Goal: Information Seeking & Learning: Learn about a topic

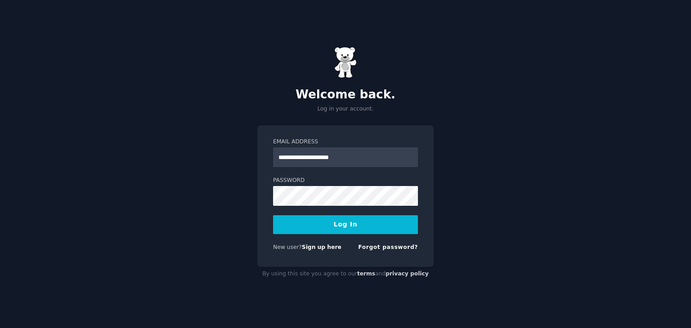
type input "**********"
click at [376, 225] on button "Log In" at bounding box center [345, 224] width 145 height 19
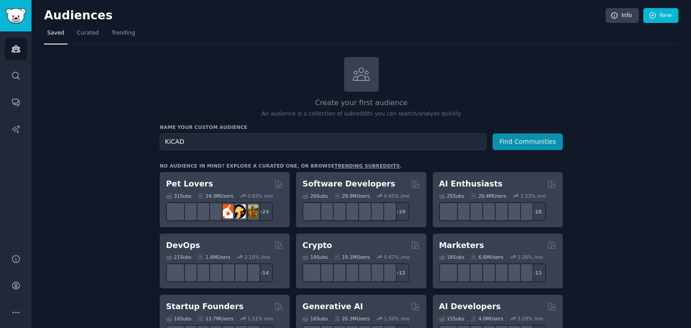
type input "KiCAD"
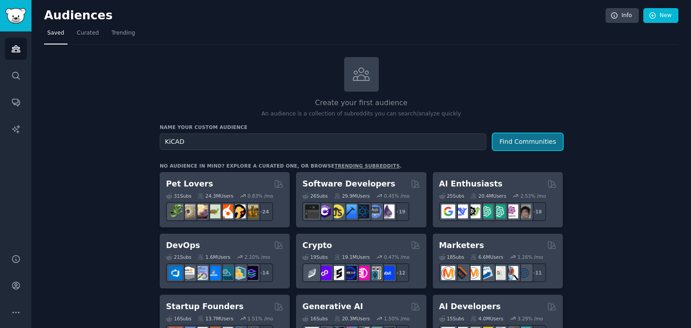
click at [558, 138] on button "Find Communities" at bounding box center [527, 142] width 70 height 17
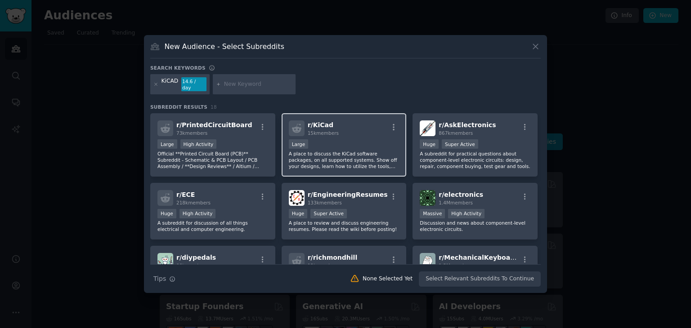
click at [390, 129] on div at bounding box center [393, 128] width 11 height 11
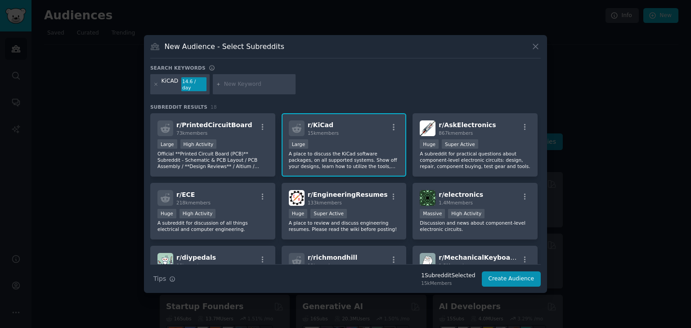
click at [385, 131] on div "r/ KiCad 15k members" at bounding box center [344, 128] width 111 height 16
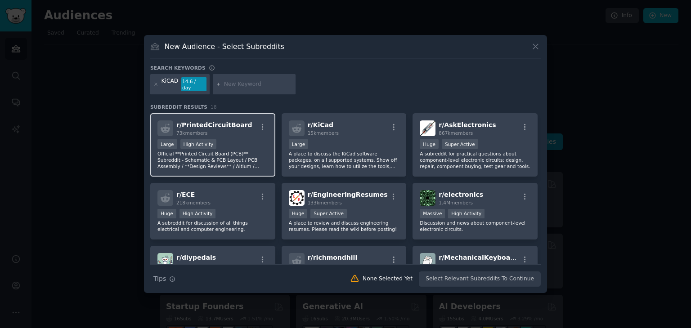
click at [232, 131] on div "73k members" at bounding box center [214, 133] width 76 height 6
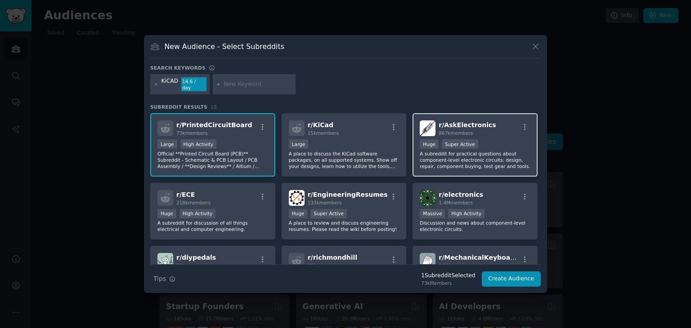
click at [479, 123] on span "r/ AskElectronics" at bounding box center [466, 124] width 57 height 7
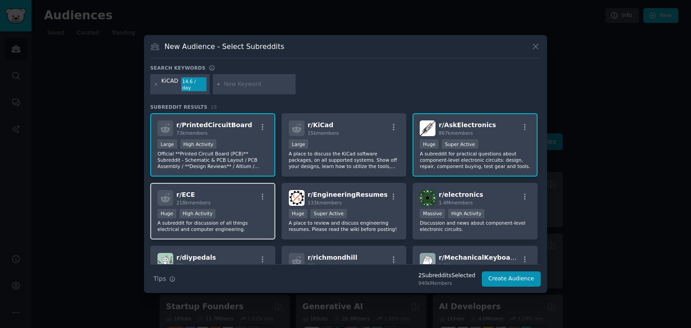
click at [254, 196] on div "r/ ECE 218k members" at bounding box center [212, 198] width 111 height 16
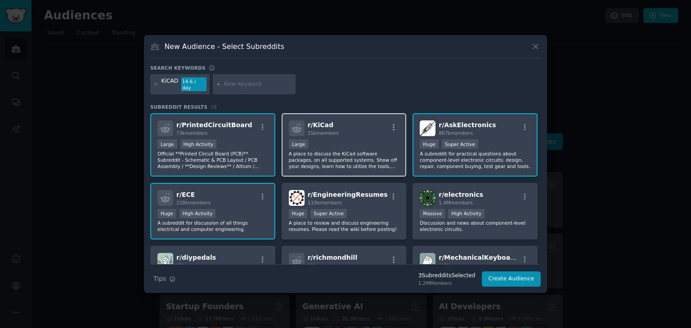
click at [322, 140] on div "Large" at bounding box center [344, 144] width 111 height 11
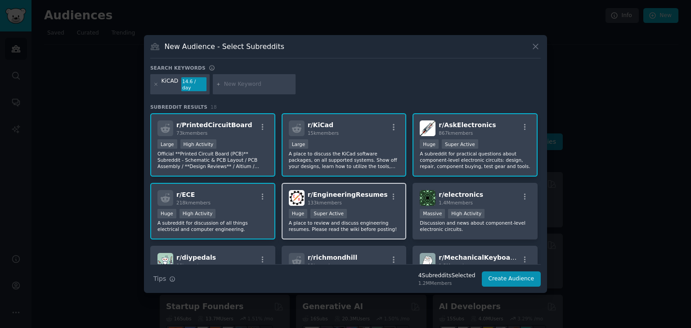
click at [346, 213] on div "Huge Super Active" at bounding box center [344, 214] width 111 height 11
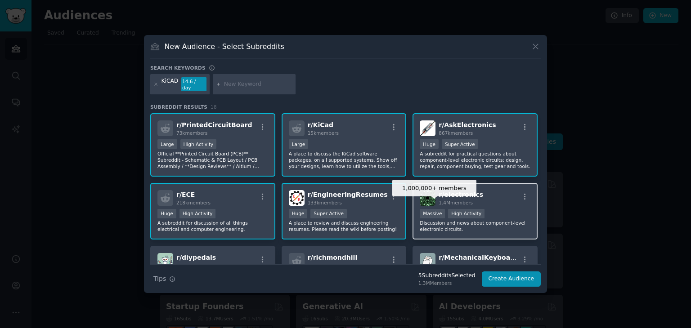
click at [432, 212] on div "Massive" at bounding box center [431, 213] width 25 height 9
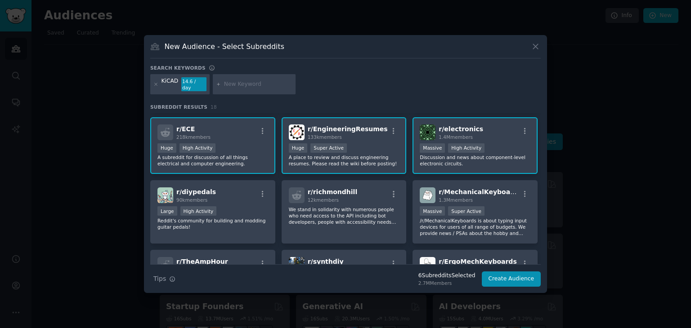
scroll to position [71, 0]
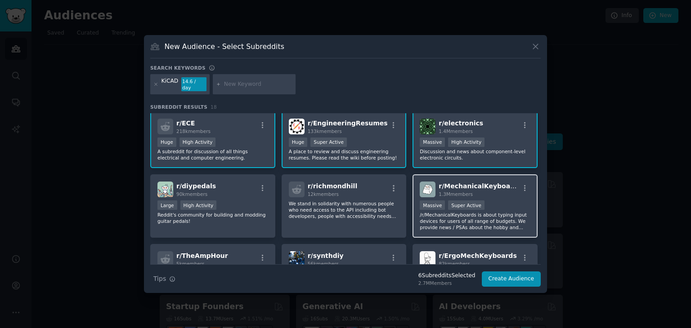
click at [442, 200] on div "1,000,000+ members Massive Super Active" at bounding box center [474, 205] width 111 height 11
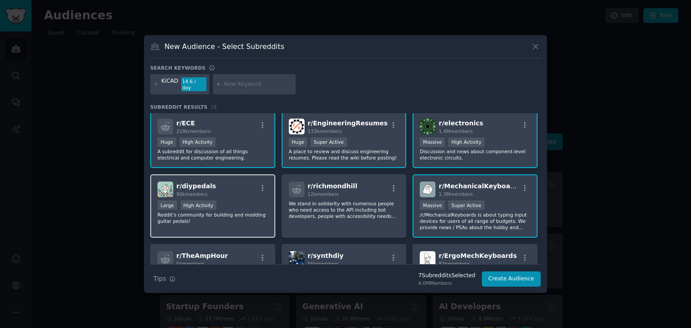
click at [245, 196] on div "r/ diypedals 90k members Large High Activity Reddit's community for building an…" at bounding box center [212, 205] width 125 height 63
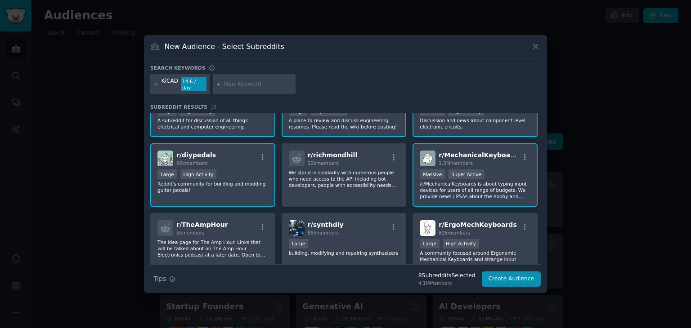
scroll to position [128, 0]
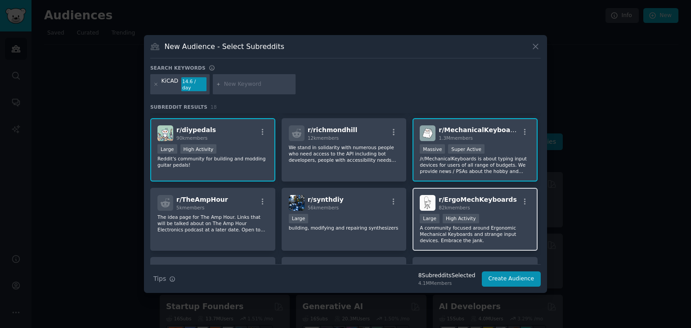
click at [514, 214] on div "Large High Activity" at bounding box center [474, 219] width 111 height 11
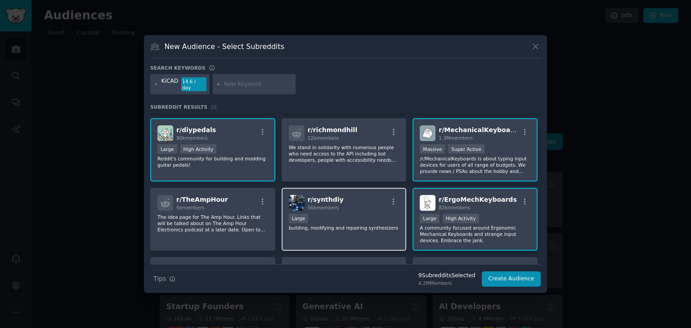
click at [363, 208] on div "r/ synthdiy 56k members Large building, modifying and repairing synthesizers" at bounding box center [343, 219] width 125 height 63
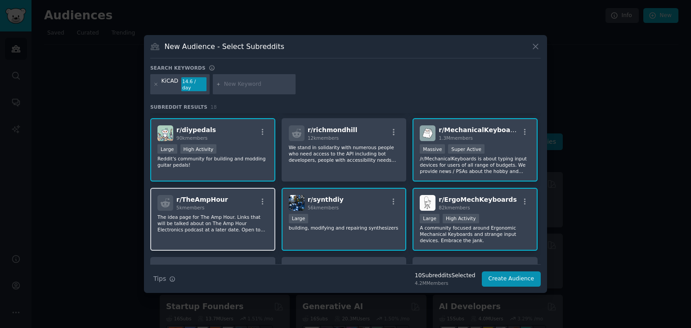
click at [244, 200] on div "r/ TheAmpHour 5k members" at bounding box center [212, 203] width 111 height 16
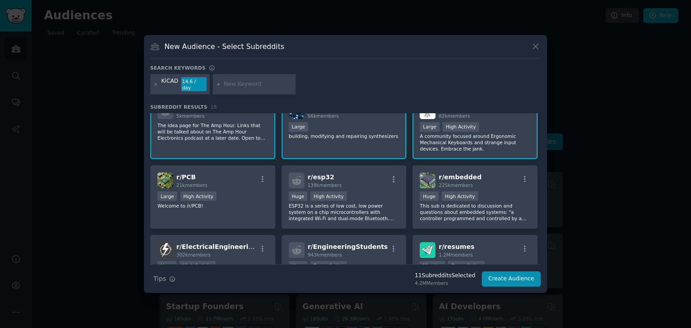
scroll to position [225, 0]
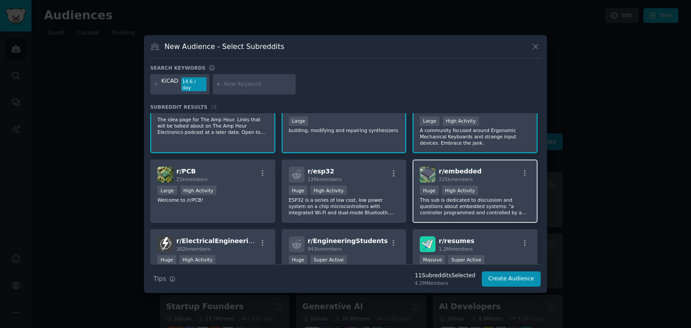
click at [488, 186] on div "Huge High Activity" at bounding box center [474, 191] width 111 height 11
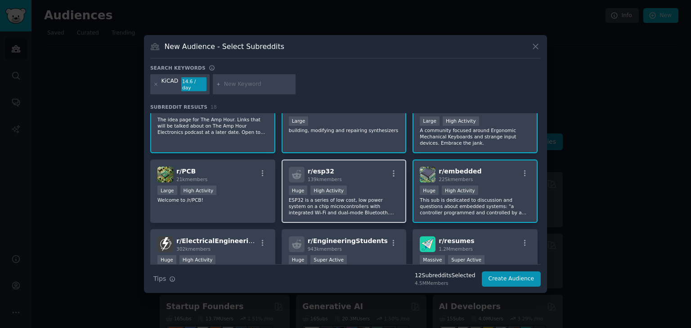
click at [345, 170] on div "r/ esp32 139k members" at bounding box center [344, 175] width 111 height 16
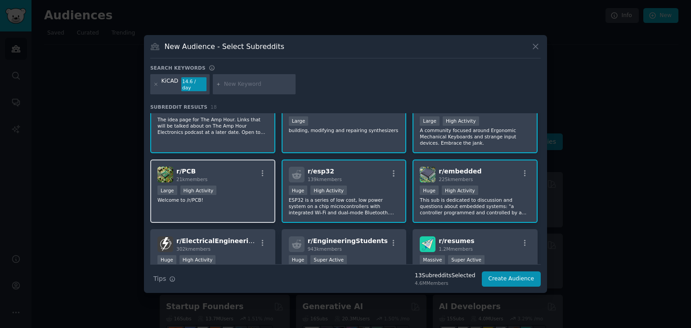
click at [243, 174] on div "r/ PCB 21k members" at bounding box center [212, 175] width 111 height 16
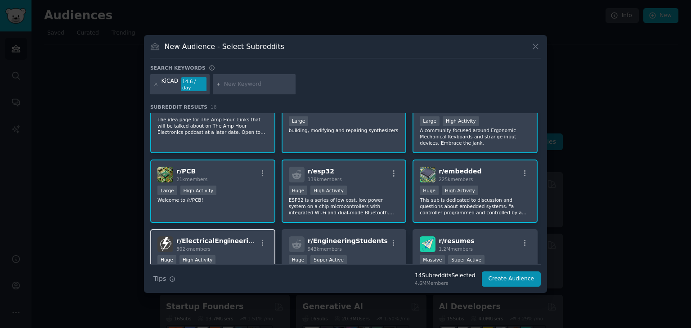
click at [248, 242] on div "r/ ElectricalEngineering 302k members" at bounding box center [212, 244] width 111 height 16
click at [351, 246] on div "943k members" at bounding box center [347, 249] width 80 height 6
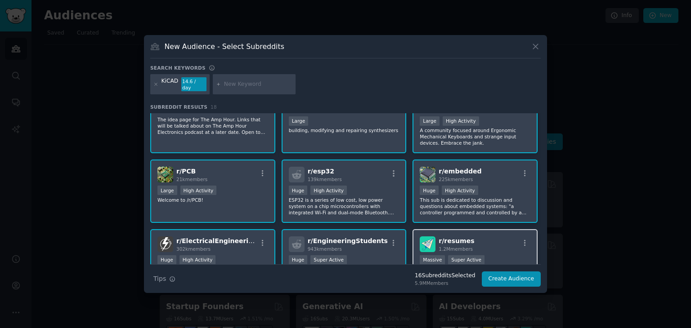
click at [481, 229] on div "r/ resumes 1.2M members Massive Super Active Get help with your resume! Checkou…" at bounding box center [474, 260] width 125 height 63
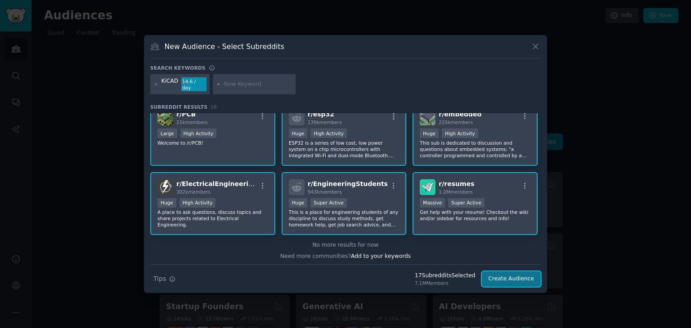
click at [515, 279] on button "Create Audience" at bounding box center [510, 279] width 59 height 15
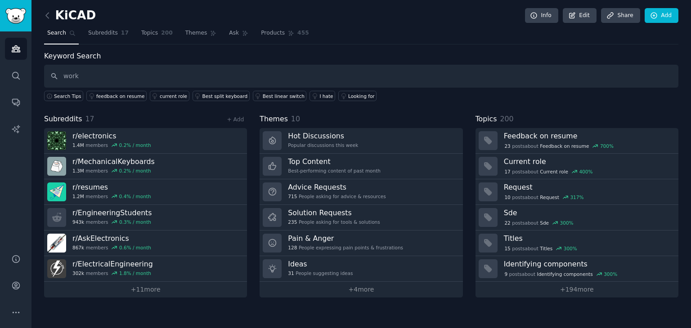
type input "work"
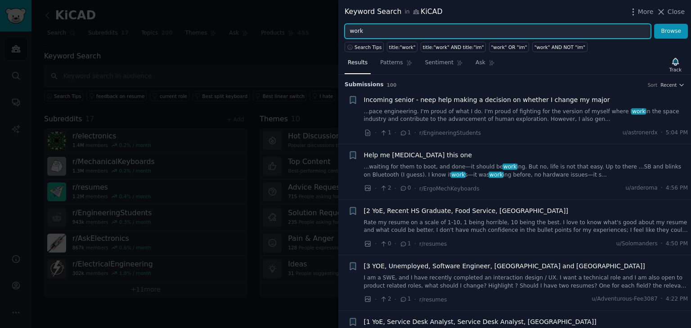
click at [347, 35] on input "work" at bounding box center [497, 31] width 306 height 15
click at [654, 24] on button "Browse" at bounding box center [671, 31] width 34 height 15
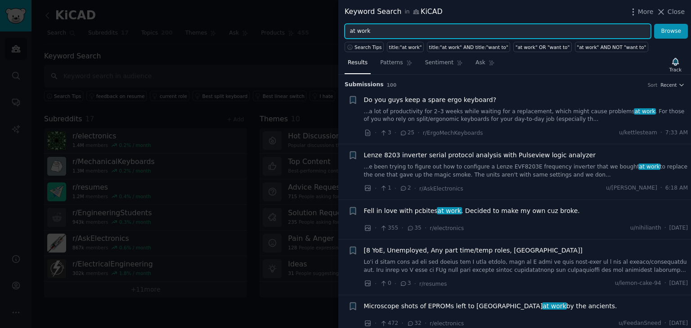
click at [396, 31] on input "at work" at bounding box center [497, 31] width 306 height 15
click at [654, 24] on button "Browse" at bounding box center [671, 31] width 34 height 15
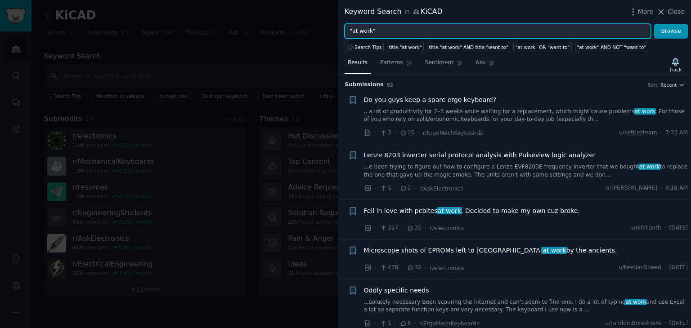
click at [355, 29] on input ""at work"" at bounding box center [497, 31] width 306 height 15
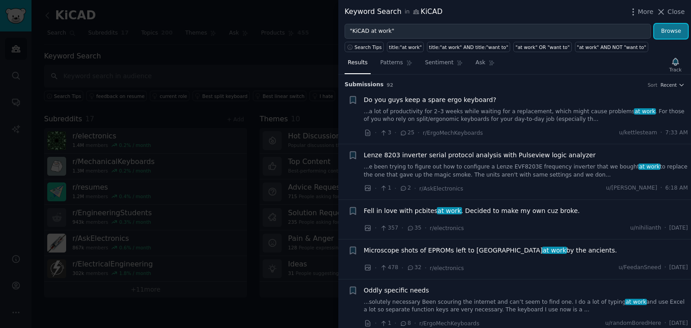
click at [681, 33] on button "Browse" at bounding box center [671, 31] width 34 height 15
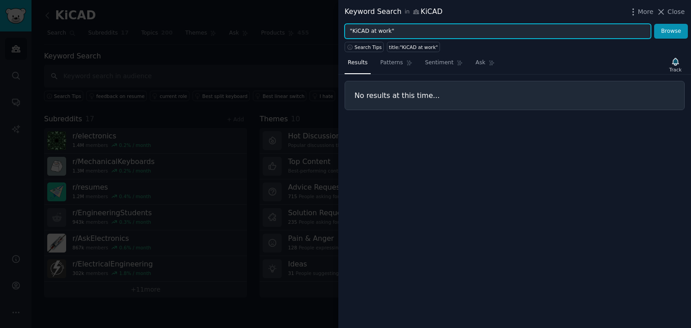
click at [385, 27] on input ""KiCAD at work"" at bounding box center [497, 31] width 306 height 15
click at [654, 24] on button "Browse" at bounding box center [671, 31] width 34 height 15
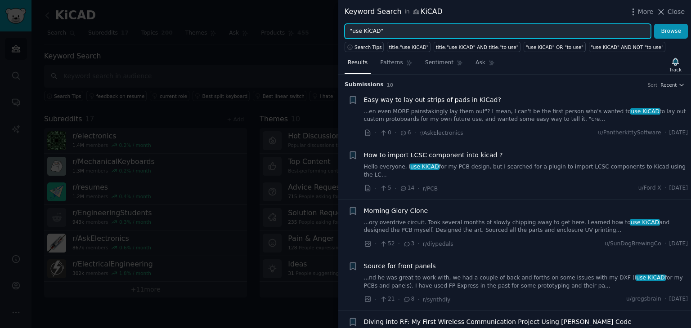
click at [361, 31] on input ""use KiCAD"" at bounding box center [497, 31] width 306 height 15
click at [654, 24] on button "Browse" at bounding box center [671, 31] width 34 height 15
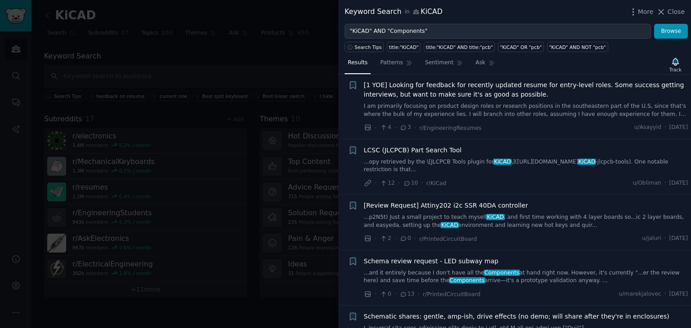
scroll to position [5328, 0]
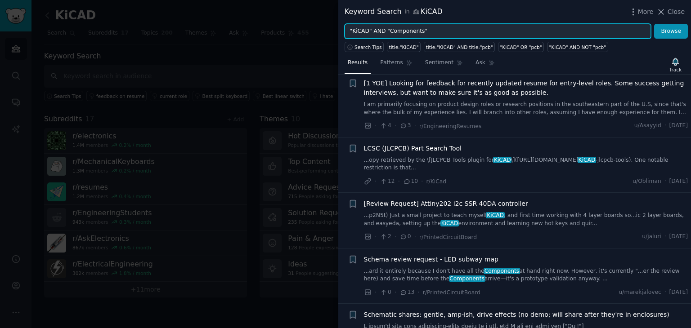
click at [503, 36] on input ""KiCAD" AND "Components"" at bounding box center [497, 31] width 306 height 15
click at [654, 24] on button "Browse" at bounding box center [671, 31] width 34 height 15
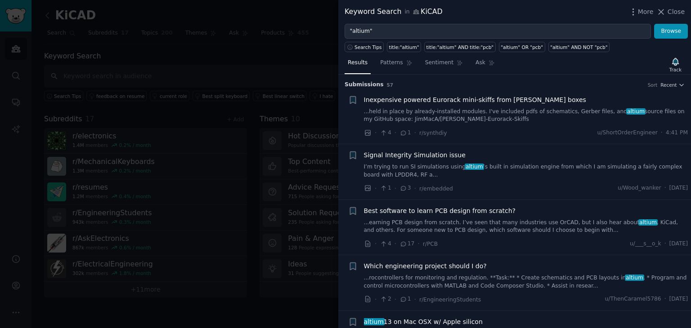
click at [563, 73] on div "Results Patterns Sentiment Ask Track" at bounding box center [514, 64] width 352 height 19
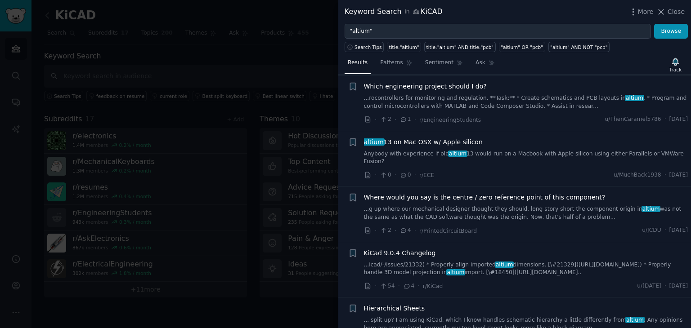
scroll to position [0, 0]
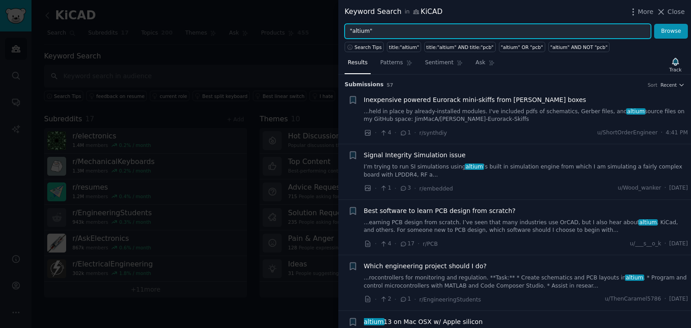
click at [419, 30] on input ""altium"" at bounding box center [497, 31] width 306 height 15
click at [654, 24] on button "Browse" at bounding box center [671, 31] width 34 height 15
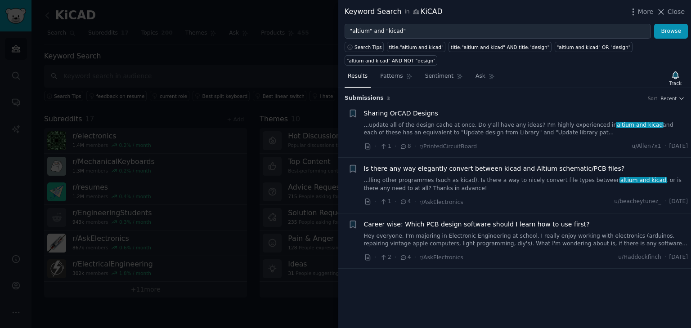
click at [435, 169] on span "Is there any way elegantly convert between kicad and Altium schematic/PCB files?" at bounding box center [494, 168] width 261 height 9
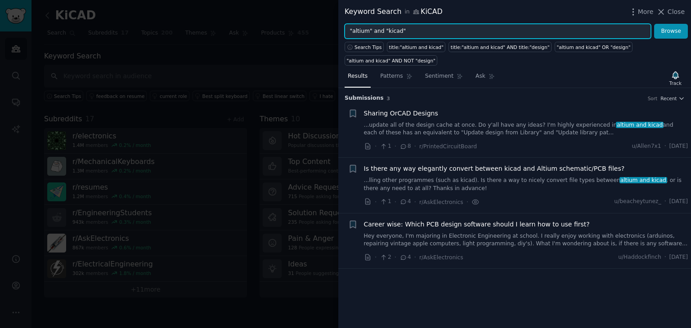
click at [396, 30] on input ""altium" and "kicad"" at bounding box center [497, 31] width 306 height 15
type input ""altium""
click at [654, 24] on button "Browse" at bounding box center [671, 31] width 34 height 15
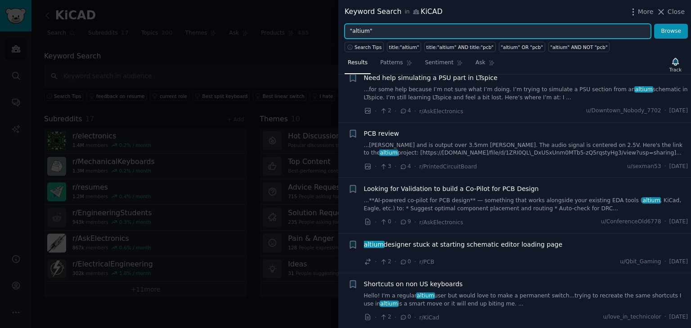
scroll to position [685, 0]
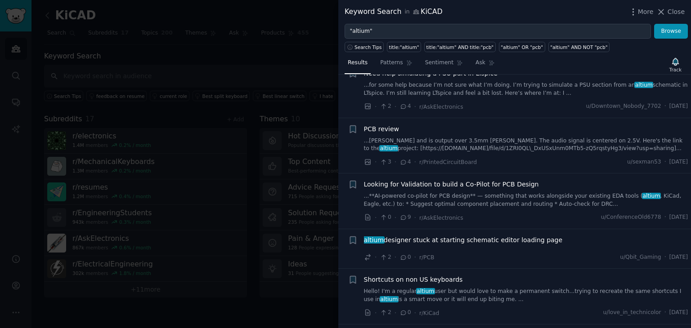
click at [506, 180] on span "Looking for Validation to build a Co-Pilot for PCB Design" at bounding box center [451, 184] width 175 height 9
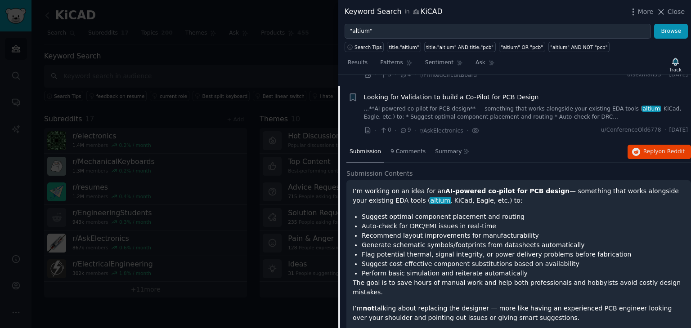
scroll to position [774, 0]
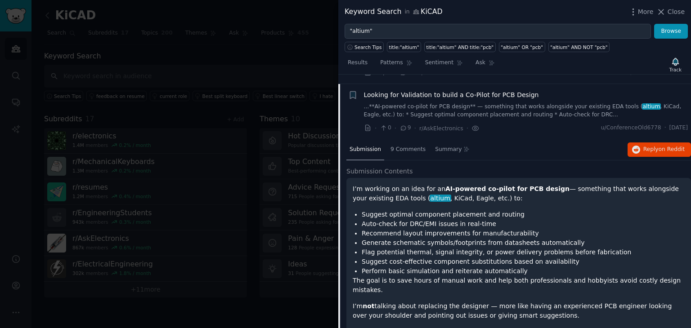
click at [473, 90] on span "Looking for Validation to build a Co-Pilot for PCB Design" at bounding box center [451, 94] width 175 height 9
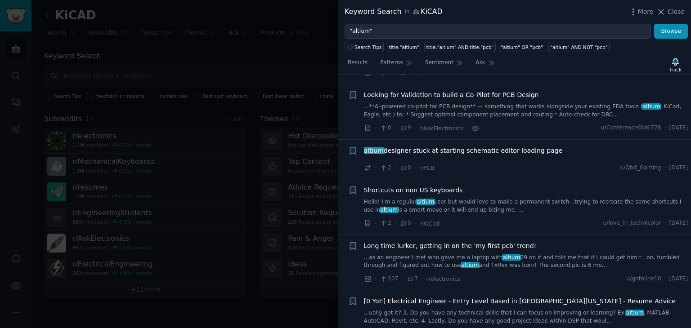
click at [473, 90] on span "Looking for Validation to build a Co-Pilot for PCB Design" at bounding box center [451, 94] width 175 height 9
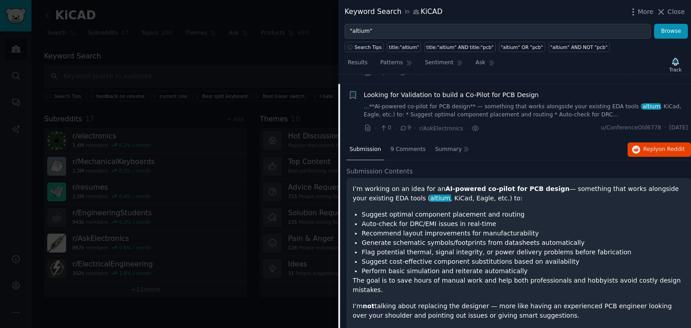
click at [558, 167] on h2 "Submission Contents" at bounding box center [518, 171] width 344 height 9
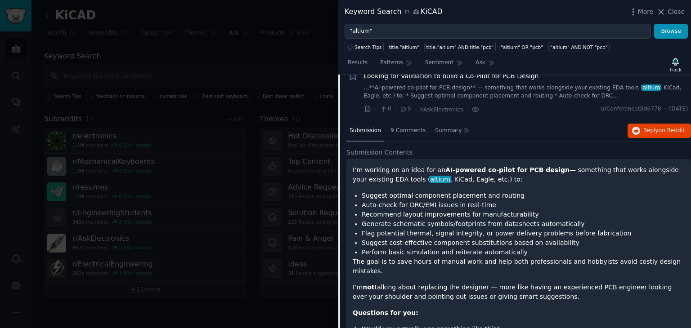
scroll to position [738, 0]
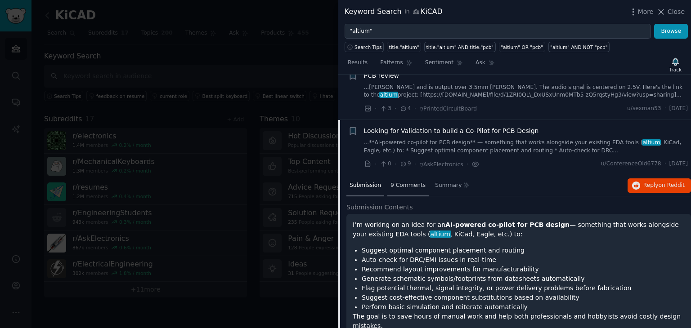
click at [410, 182] on span "9 Comments" at bounding box center [407, 186] width 35 height 8
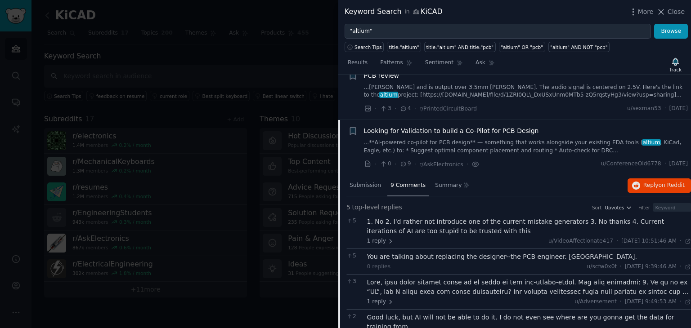
click at [423, 126] on span "Looking for Validation to build a Co-Pilot for PCB Design" at bounding box center [451, 130] width 175 height 9
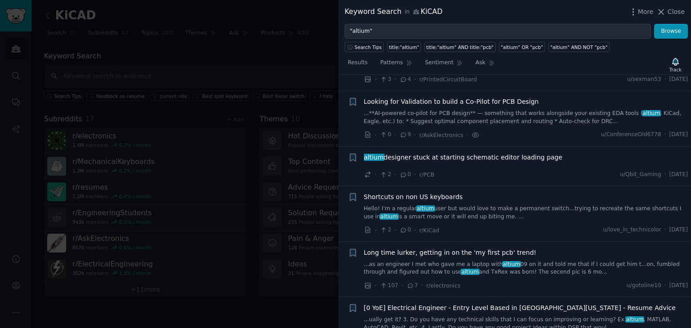
scroll to position [774, 0]
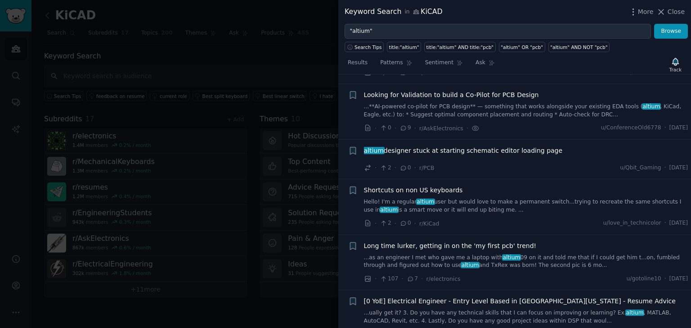
click at [423, 123] on li "+ Looking for Validation to build a Co-Pilot for PCB Design ...**AI-powered co-…" at bounding box center [514, 111] width 352 height 55
click at [420, 103] on link "...**AI-powered co-pilot for PCB design** — something that works alongside your…" at bounding box center [526, 111] width 324 height 16
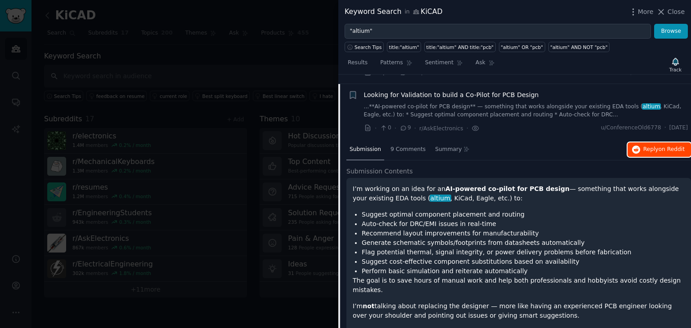
click at [654, 146] on span "Reply on Reddit" at bounding box center [663, 150] width 41 height 8
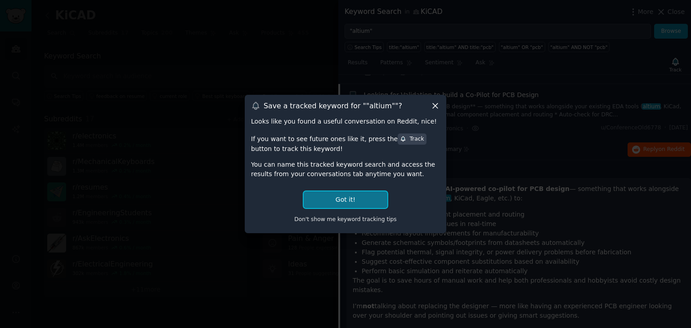
click at [353, 202] on button "Got it!" at bounding box center [345, 200] width 84 height 17
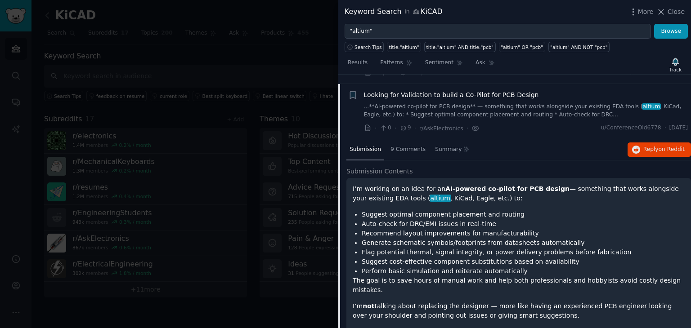
click at [428, 90] on span "Looking for Validation to build a Co-Pilot for PCB Design" at bounding box center [451, 94] width 175 height 9
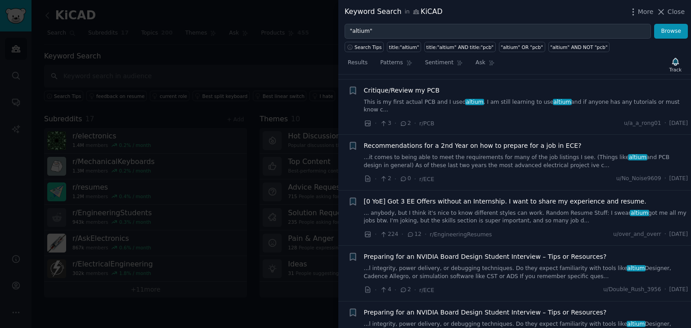
scroll to position [1170, 0]
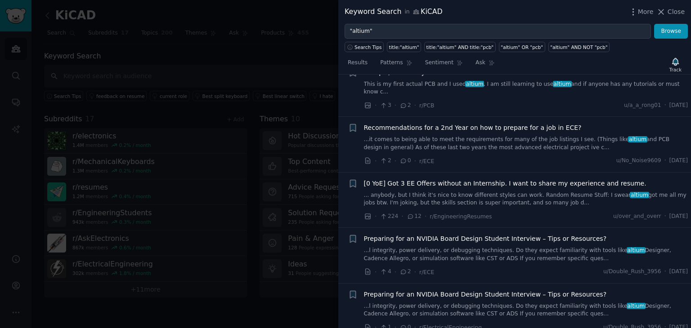
click at [392, 179] on span "[0 YoE] Got 3 EE Offers without an Internship. I want to share my experience an…" at bounding box center [505, 183] width 282 height 9
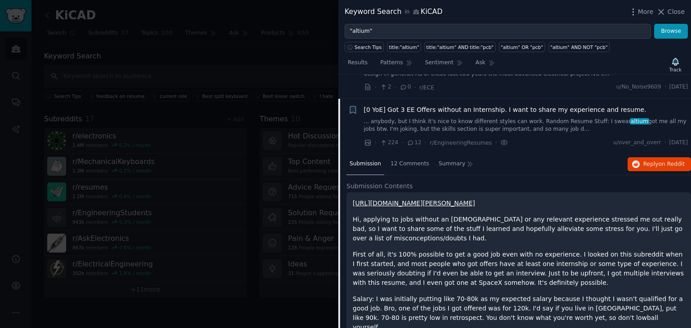
scroll to position [1250, 0]
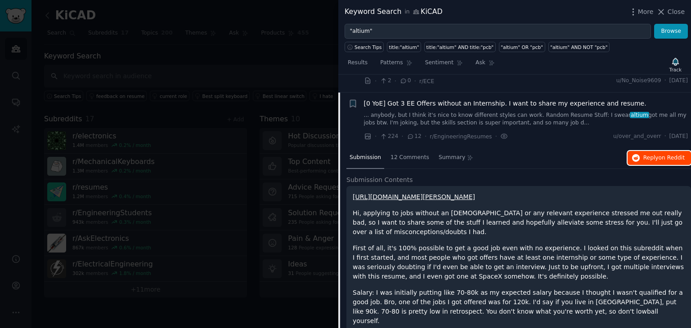
click at [641, 151] on button "Reply on Reddit" at bounding box center [658, 158] width 63 height 14
click at [451, 99] on span "[0 YoE] Got 3 EE Offers without an Internship. I want to share my experience an…" at bounding box center [505, 103] width 282 height 9
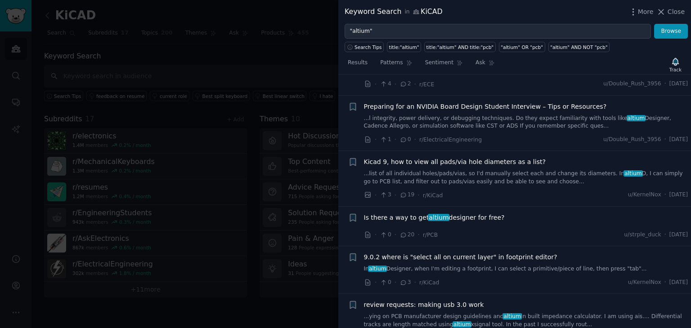
scroll to position [1376, 0]
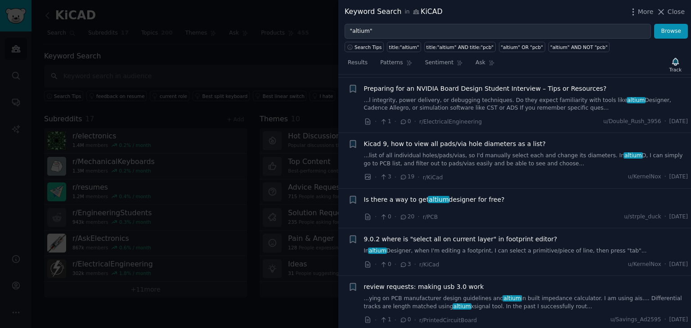
click at [455, 139] on span "Kicad 9, how to view all pads/via hole diameters as a list?" at bounding box center [455, 143] width 182 height 9
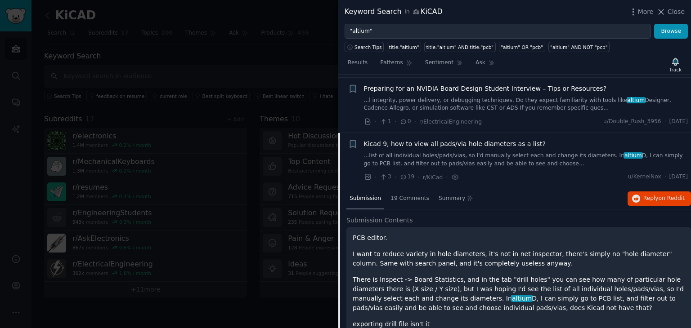
scroll to position [1416, 0]
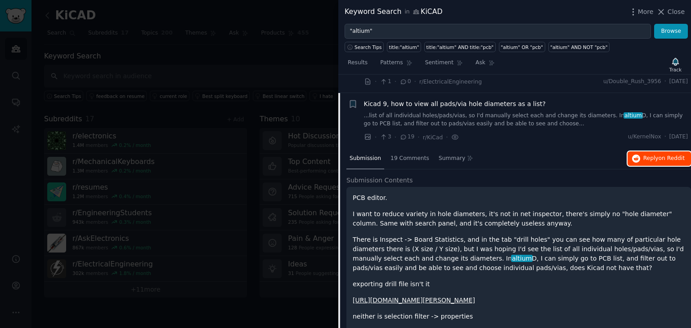
click at [642, 151] on button "Reply on Reddit" at bounding box center [658, 158] width 63 height 14
click at [456, 99] on span "Kicad 9, how to view all pads/via hole diameters as a list?" at bounding box center [455, 103] width 182 height 9
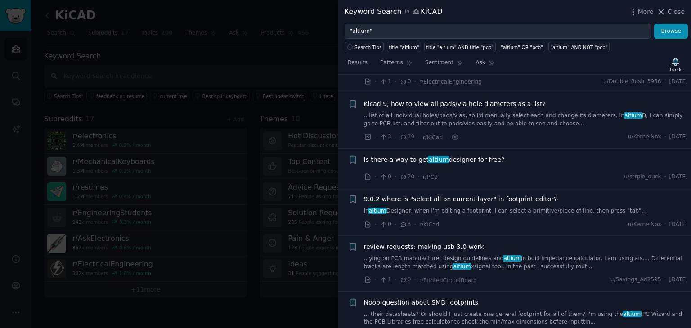
click at [459, 155] on span "Is there a way to get altium designer for free?" at bounding box center [434, 159] width 141 height 9
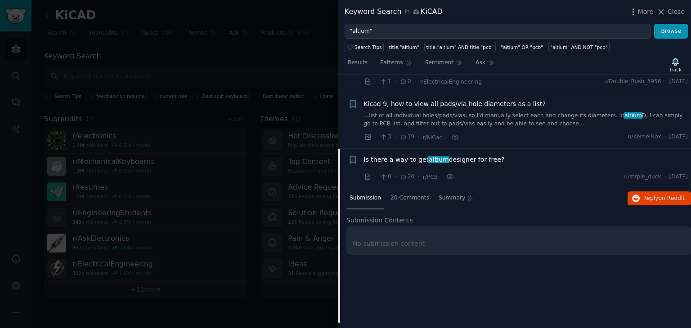
scroll to position [1471, 0]
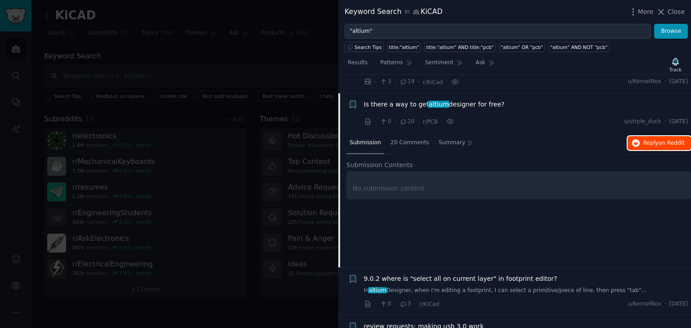
click at [637, 139] on icon "button" at bounding box center [636, 143] width 8 height 8
click at [420, 100] on span "Is there a way to get altium designer for free?" at bounding box center [434, 104] width 141 height 9
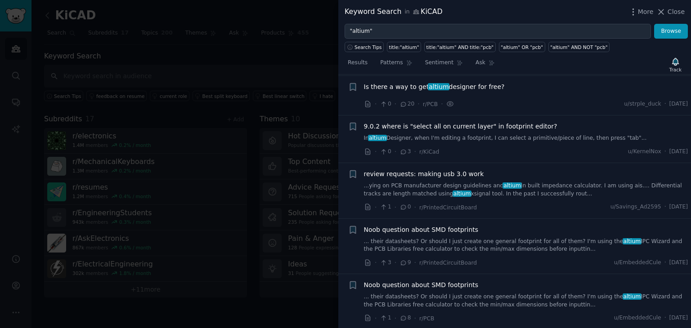
scroll to position [1489, 0]
click at [496, 121] on span "9.0.2 where is "select all on current layer" in footprint editor?" at bounding box center [460, 125] width 193 height 9
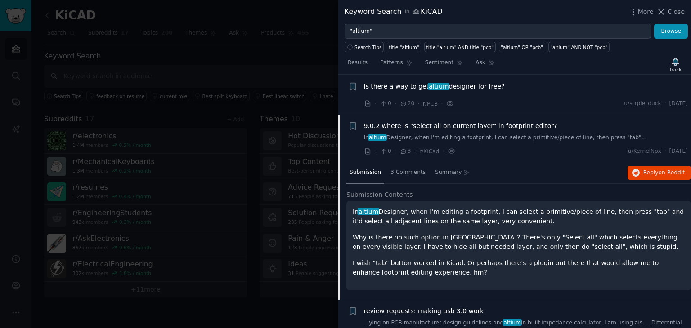
scroll to position [1511, 0]
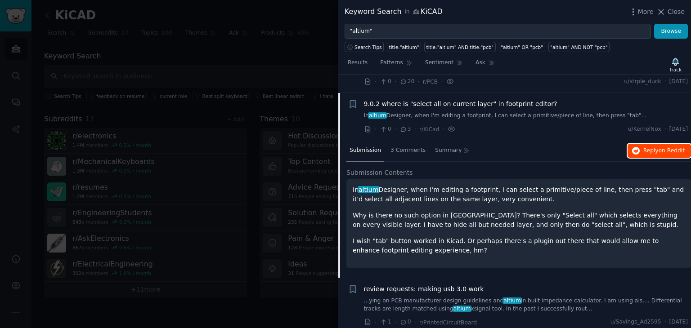
click at [642, 144] on button "Reply on Reddit" at bounding box center [658, 151] width 63 height 14
click at [461, 99] on span "9.0.2 where is "select all on current layer" in footprint editor?" at bounding box center [460, 103] width 193 height 9
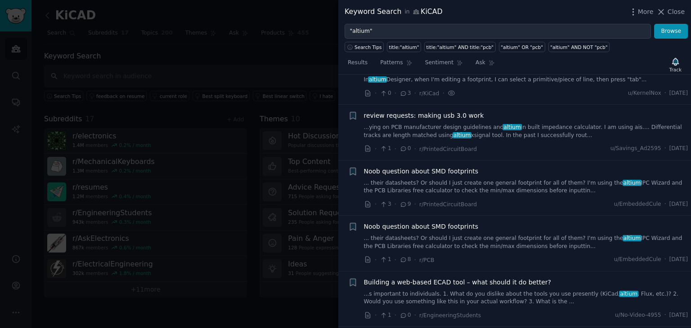
scroll to position [1583, 0]
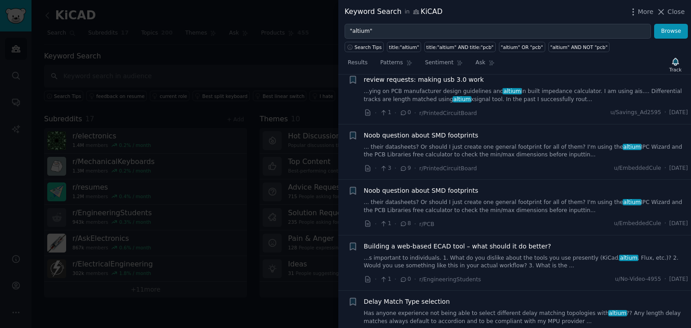
click at [451, 131] on span "Noob question about SMD footprints" at bounding box center [421, 135] width 115 height 9
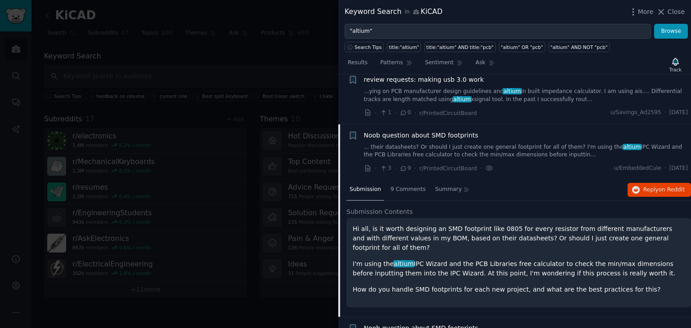
scroll to position [1614, 0]
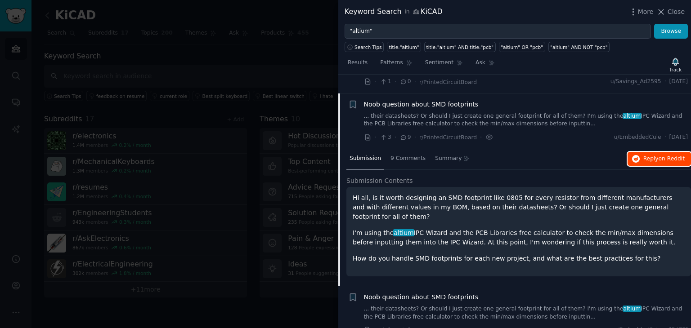
click at [656, 152] on button "Reply on Reddit" at bounding box center [658, 159] width 63 height 14
click at [432, 100] on span "Noob question about SMD footprints" at bounding box center [421, 104] width 115 height 9
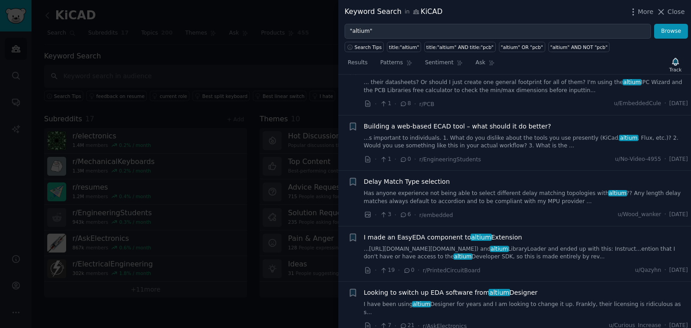
scroll to position [1704, 0]
click at [436, 121] on span "Building a web-based ECAD tool – what should it do better?" at bounding box center [457, 125] width 187 height 9
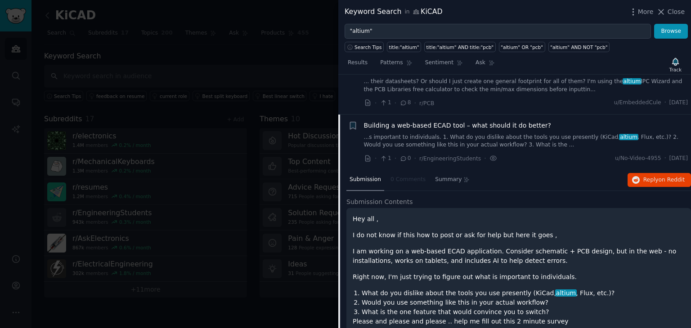
scroll to position [1724, 0]
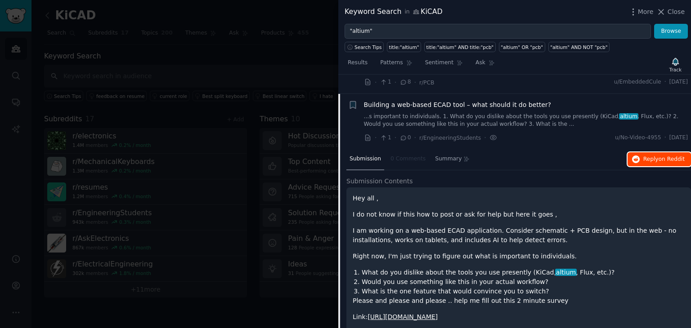
click at [656, 156] on span "Reply on Reddit" at bounding box center [663, 160] width 41 height 8
click at [450, 100] on span "Building a web-based ECAD tool – what should it do better?" at bounding box center [457, 104] width 187 height 9
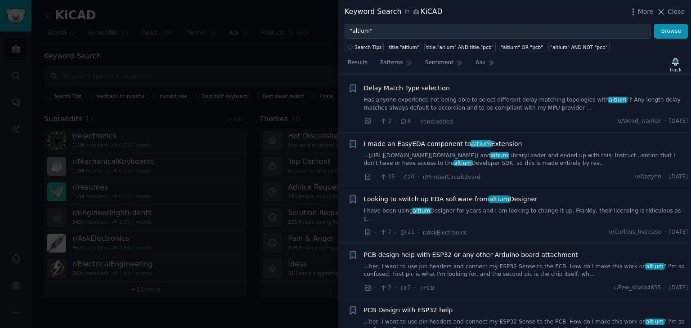
scroll to position [1814, 0]
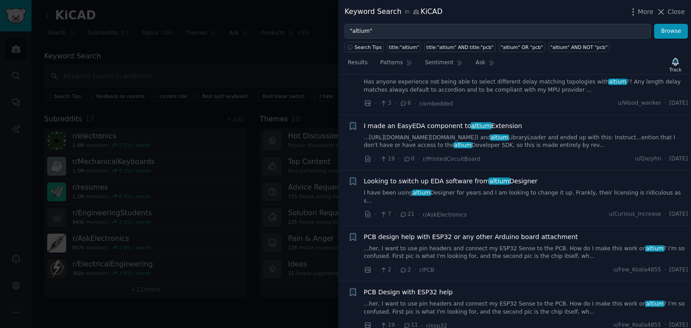
click at [451, 121] on span "I made an EasyEDA component to altium Extension" at bounding box center [443, 125] width 158 height 9
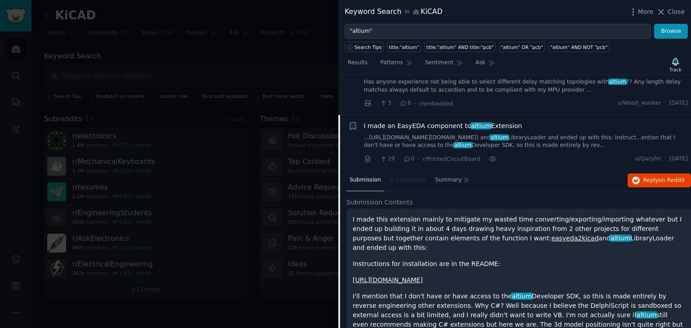
scroll to position [1836, 0]
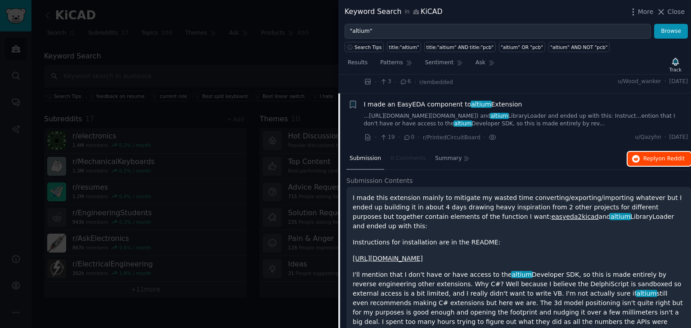
click at [647, 155] on span "Reply on Reddit" at bounding box center [663, 159] width 41 height 8
click at [468, 100] on span "I made an EasyEDA component to altium Extension" at bounding box center [443, 104] width 158 height 9
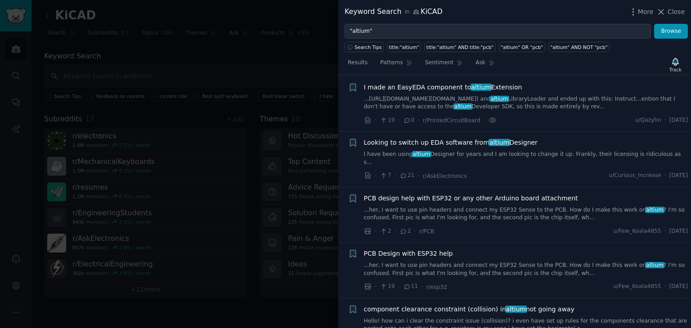
scroll to position [1854, 0]
click at [468, 137] on span "Looking to switch up EDA software from altium Designer" at bounding box center [451, 141] width 174 height 9
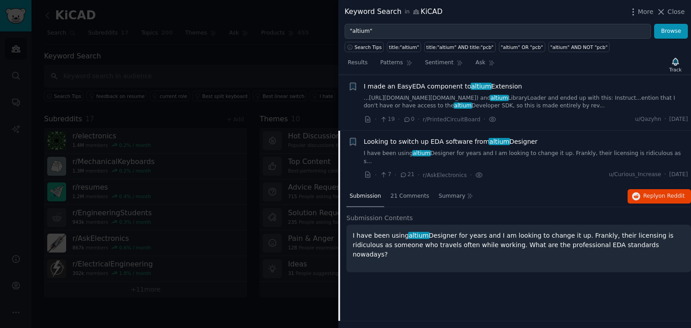
scroll to position [1891, 0]
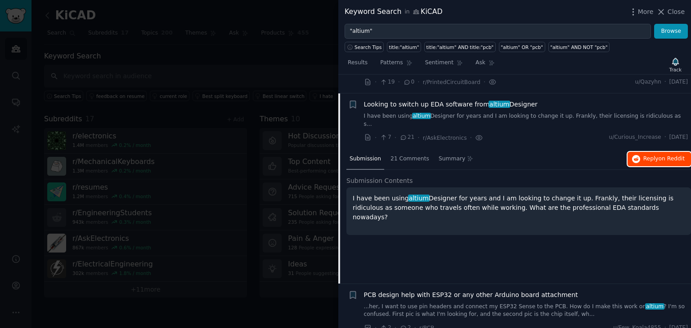
click at [642, 152] on button "Reply on Reddit" at bounding box center [658, 159] width 63 height 14
click at [434, 100] on span "Looking to switch up EDA software from altium Designer" at bounding box center [451, 104] width 174 height 9
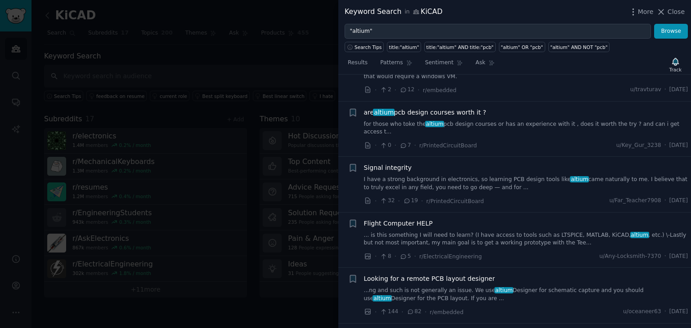
scroll to position [2413, 0]
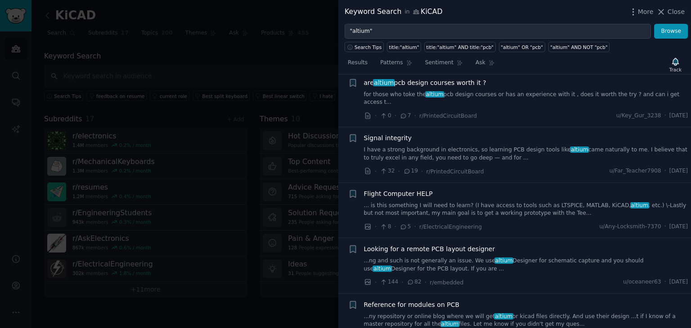
click at [454, 245] on span "Looking for a remote PCB layout designer" at bounding box center [429, 249] width 131 height 9
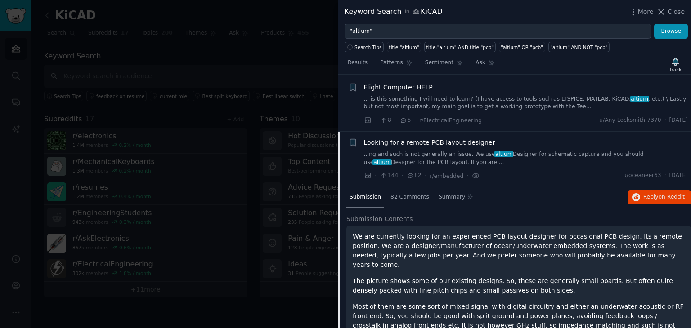
scroll to position [2533, 0]
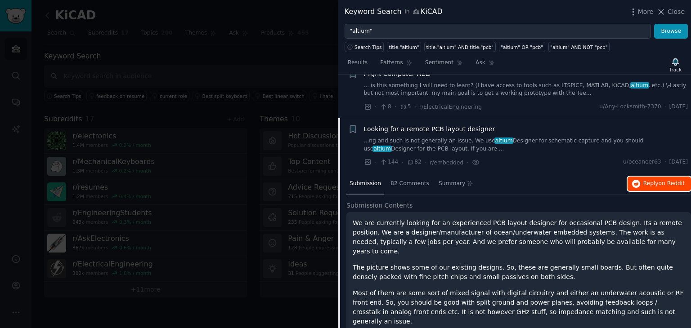
click at [668, 180] on span "on Reddit" at bounding box center [671, 183] width 26 height 6
click at [433, 125] on span "Looking for a remote PCB layout designer" at bounding box center [429, 129] width 131 height 9
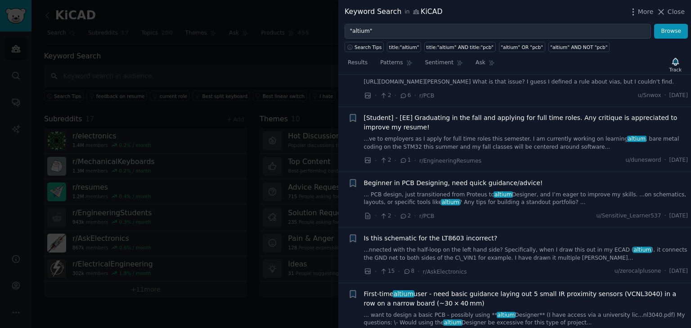
scroll to position [2844, 0]
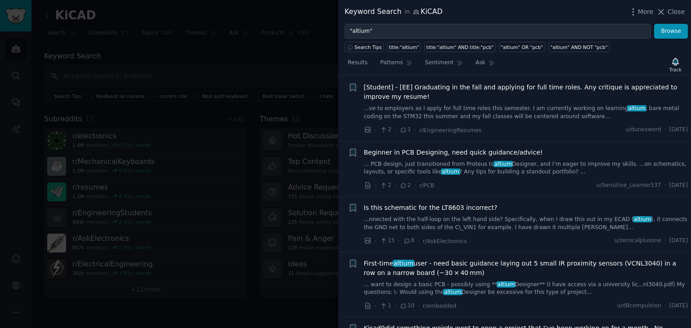
click at [456, 324] on span "Kicad9did something weirdo went to open a project that I’ve been working on for…" at bounding box center [513, 328] width 299 height 9
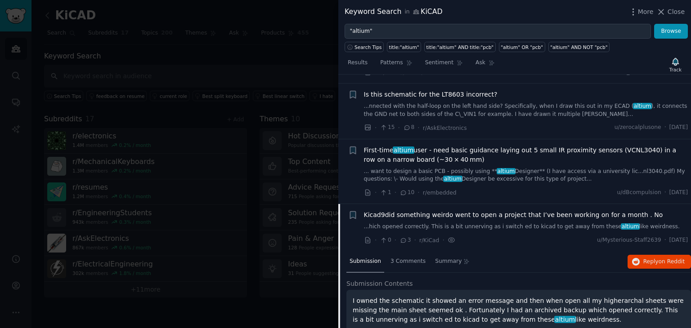
scroll to position [2979, 0]
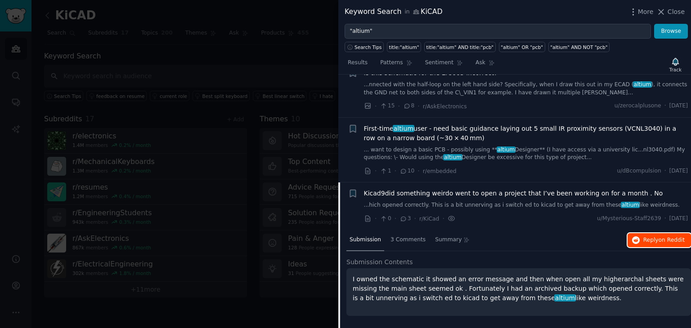
click at [630, 233] on button "Reply on Reddit" at bounding box center [658, 240] width 63 height 14
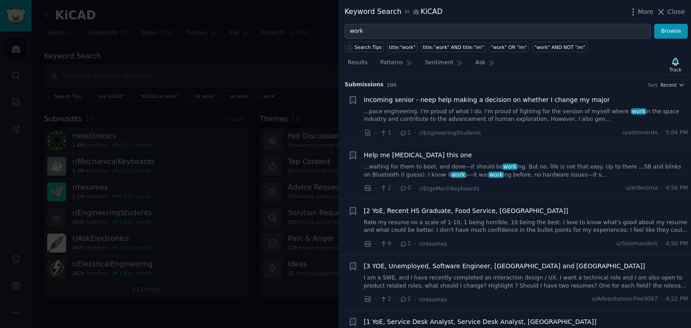
click at [549, 71] on div "Results Patterns Sentiment Ask Track" at bounding box center [514, 64] width 352 height 19
click at [600, 54] on div "Results Patterns Sentiment Ask Track Submission s 100 Sort Recent + Incoming se…" at bounding box center [514, 190] width 352 height 276
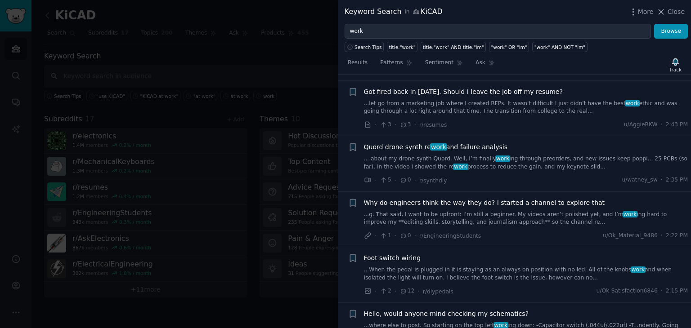
scroll to position [706, 0]
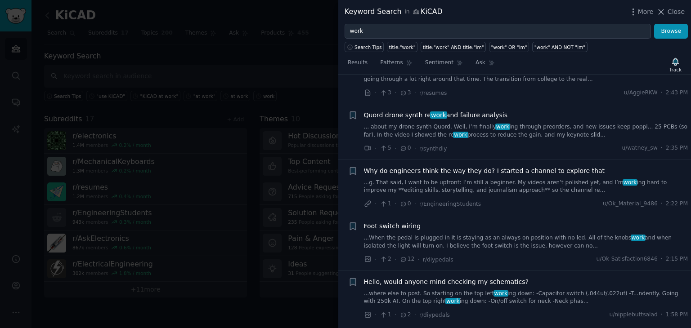
click at [523, 168] on span "Why do engineers think the way they do? I started a channel to explore that" at bounding box center [484, 170] width 241 height 9
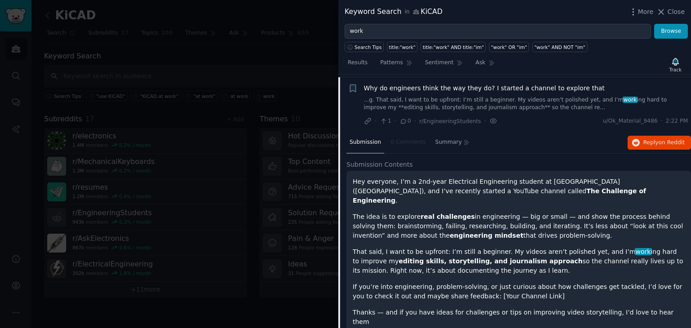
scroll to position [790, 0]
click at [667, 144] on button "Reply on Reddit" at bounding box center [658, 142] width 63 height 14
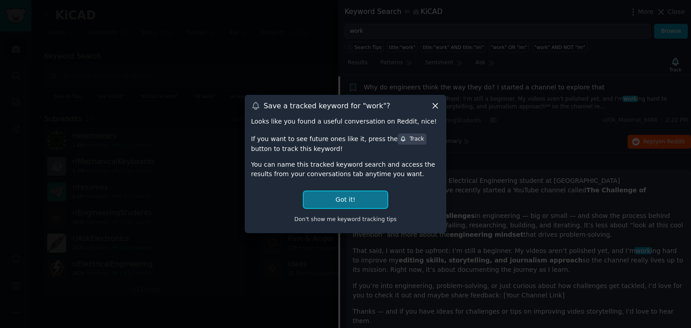
click at [361, 205] on button "Got it!" at bounding box center [345, 200] width 84 height 17
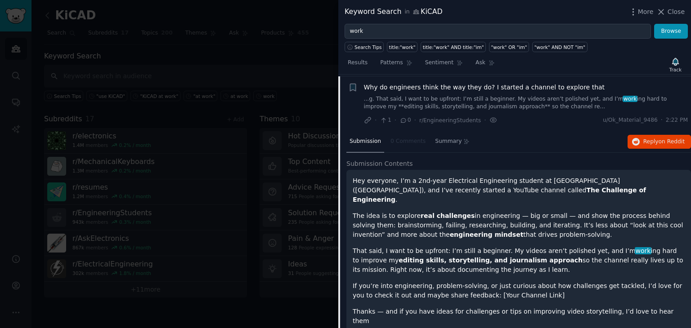
click at [441, 89] on span "Why do engineers think the way they do? I started a channel to explore that" at bounding box center [484, 87] width 241 height 9
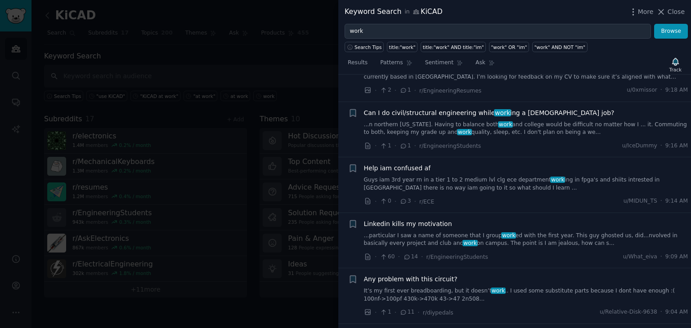
scroll to position [2768, 0]
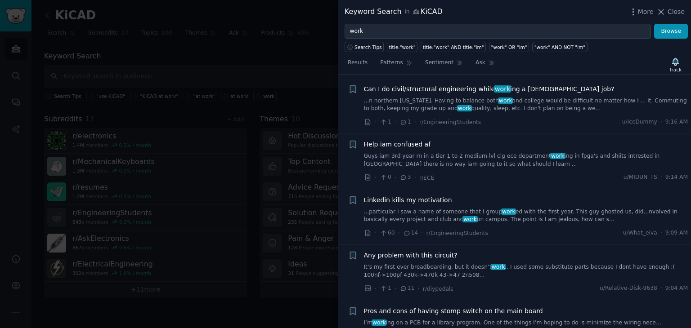
click at [419, 196] on span "Linkedin kills my motivation" at bounding box center [408, 200] width 88 height 9
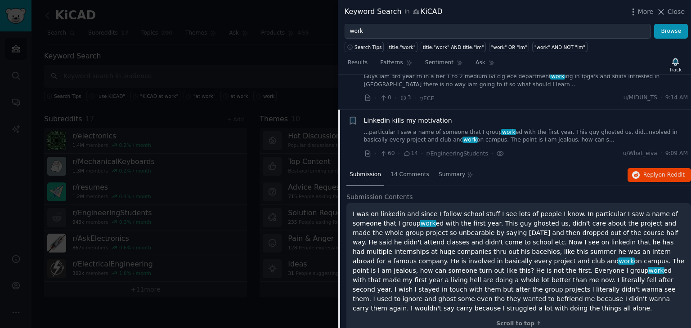
scroll to position [2859, 0]
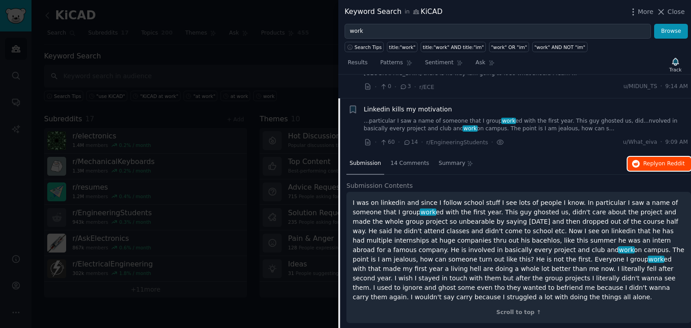
click at [634, 160] on icon "button" at bounding box center [636, 164] width 8 height 8
click at [419, 105] on span "Linkedin kills my motivation" at bounding box center [408, 109] width 88 height 9
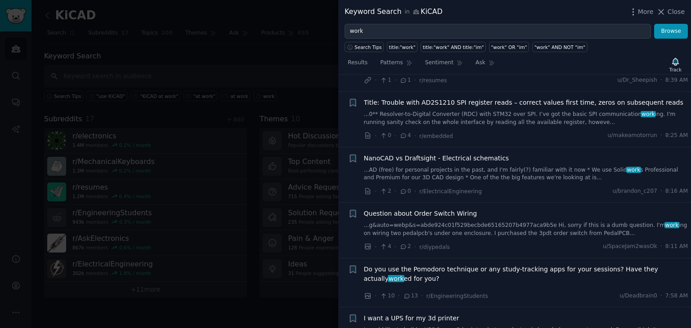
scroll to position [3200, 0]
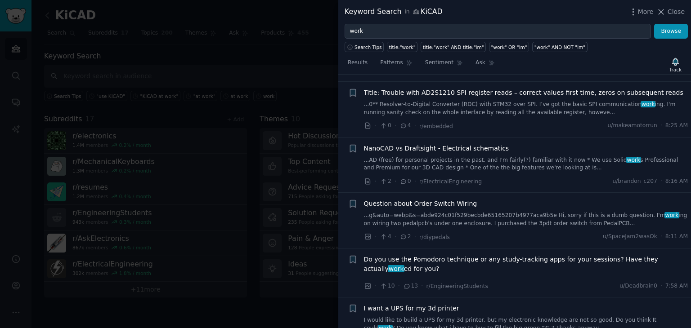
click at [419, 144] on span "NanoCAD vs Draftsight - Electrical schematics" at bounding box center [436, 148] width 145 height 9
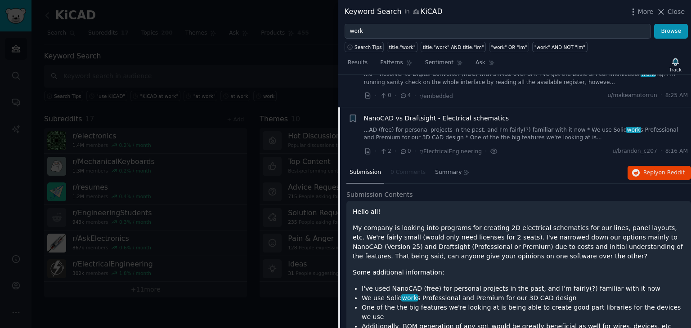
scroll to position [3239, 0]
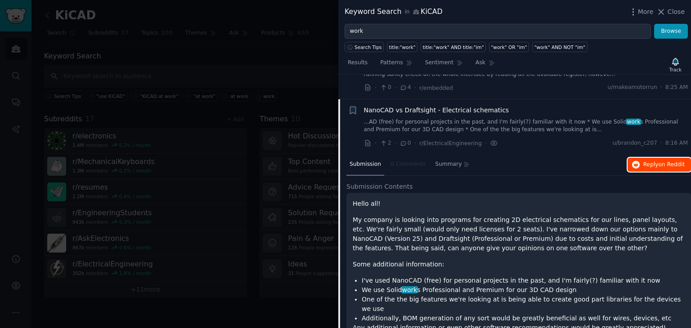
click at [635, 161] on icon "button" at bounding box center [636, 165] width 8 height 8
click at [441, 106] on span "NanoCAD vs Draftsight - Electrical schematics" at bounding box center [436, 110] width 145 height 9
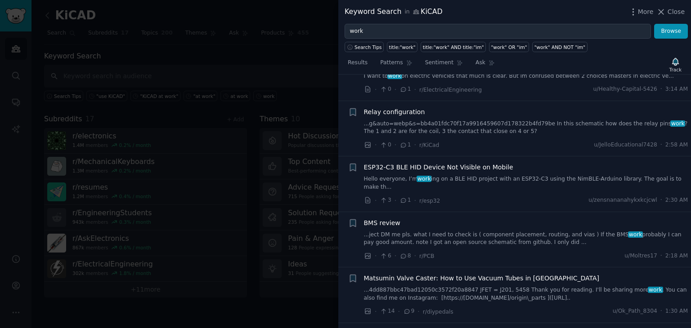
scroll to position [5174, 0]
